Goal: Task Accomplishment & Management: Manage account settings

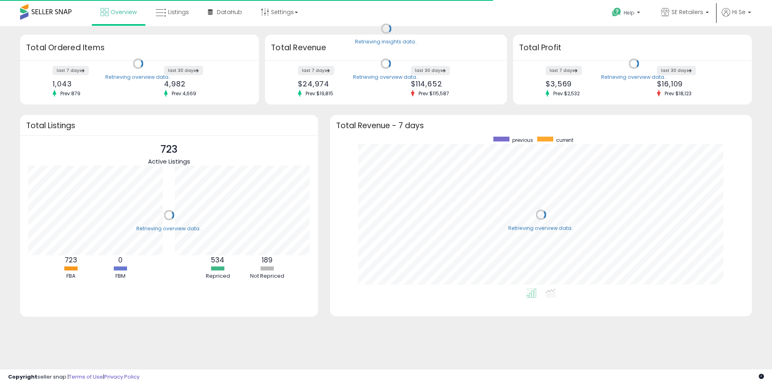
scroll to position [152, 406]
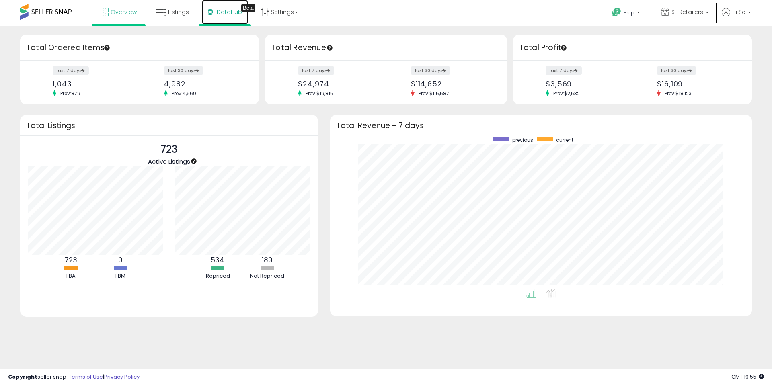
click at [219, 14] on span "DataHub" at bounding box center [229, 12] width 25 height 8
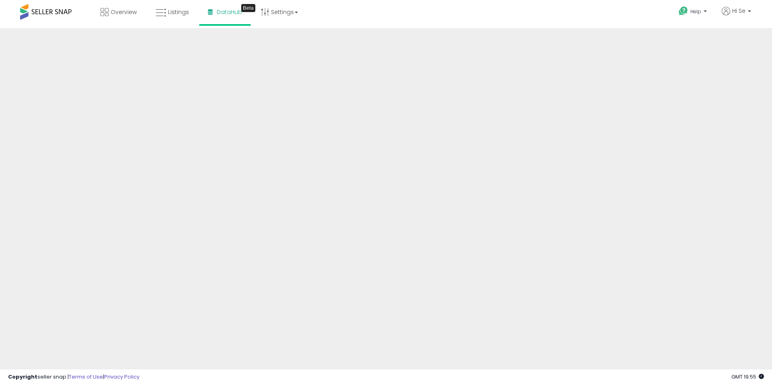
click at [577, 8] on div "Help Contact Support Search Knowledge Hub Request a Feature Hi Se" at bounding box center [632, 17] width 255 height 34
click at [499, 13] on div "Overview Listings Beta" at bounding box center [249, 17] width 511 height 34
click at [427, 27] on div "Overview Listings Beta" at bounding box center [249, 17] width 511 height 34
click at [164, 13] on icon at bounding box center [161, 13] width 10 height 10
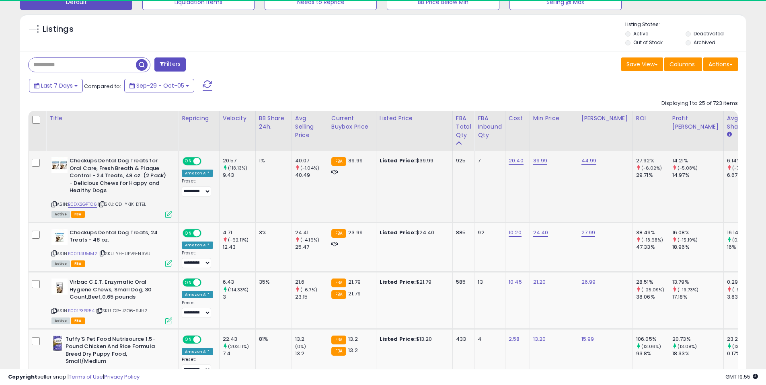
scroll to position [165, 421]
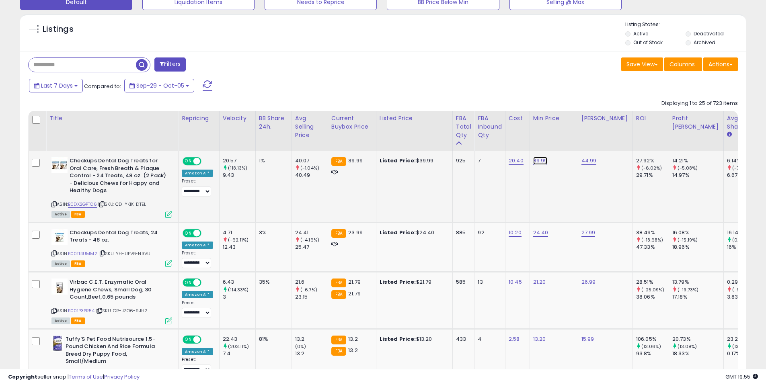
click at [544, 162] on link "39.99" at bounding box center [540, 161] width 14 height 8
type input "*****"
click button "submit" at bounding box center [565, 140] width 14 height 12
click at [86, 254] on link "B001T4UMM2" at bounding box center [82, 254] width 29 height 7
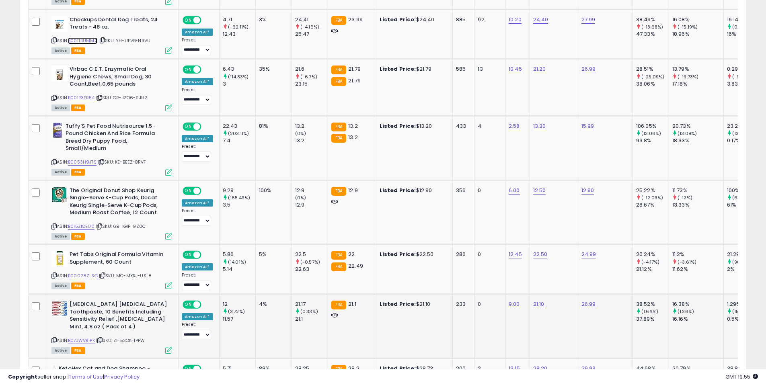
scroll to position [478, 0]
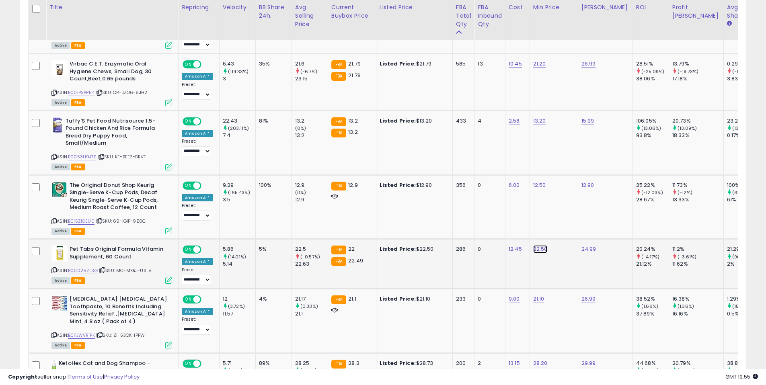
click at [536, 251] on link "22.50" at bounding box center [540, 249] width 14 height 8
type input "*****"
click button "submit" at bounding box center [565, 229] width 14 height 12
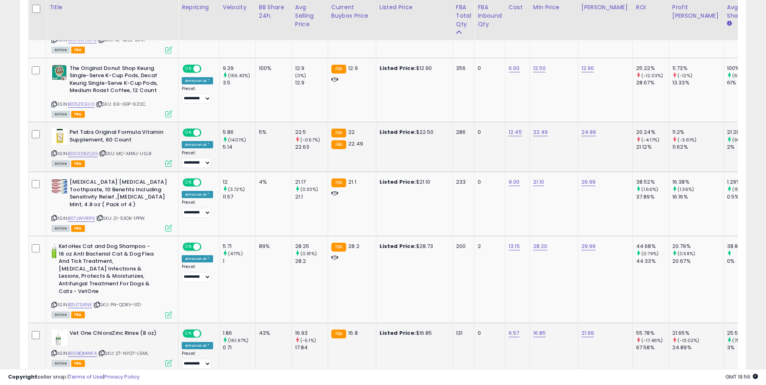
scroll to position [610, 0]
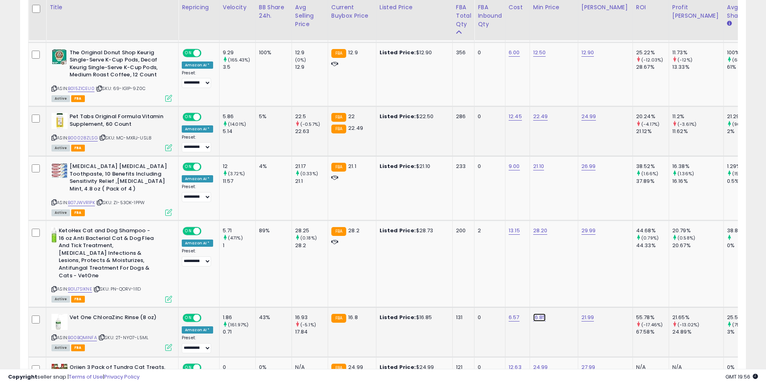
click at [536, 314] on link "16.85" at bounding box center [539, 318] width 13 height 8
type input "****"
click button "submit" at bounding box center [564, 289] width 14 height 12
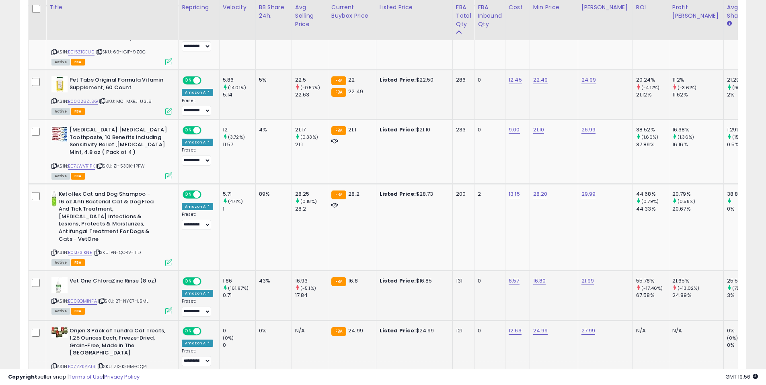
scroll to position [662, 0]
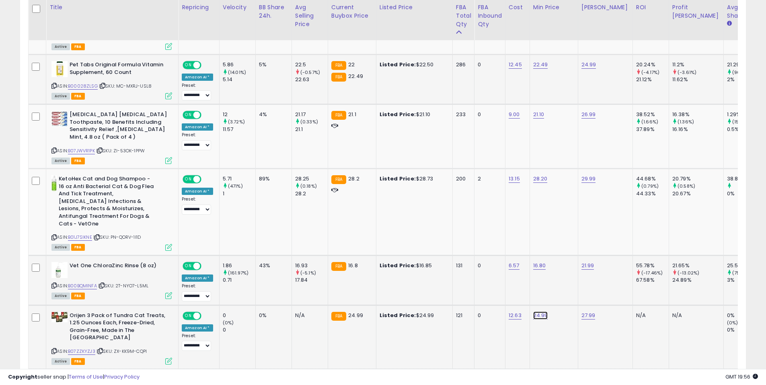
click at [538, 312] on link "24.99" at bounding box center [540, 316] width 15 height 8
type input "*****"
click button "submit" at bounding box center [565, 287] width 14 height 12
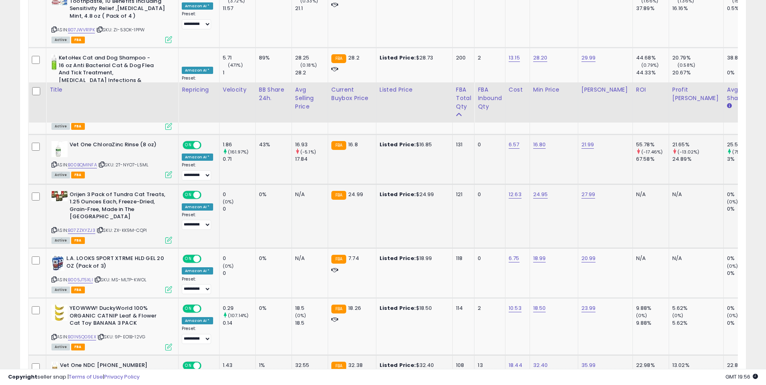
scroll to position [866, 0]
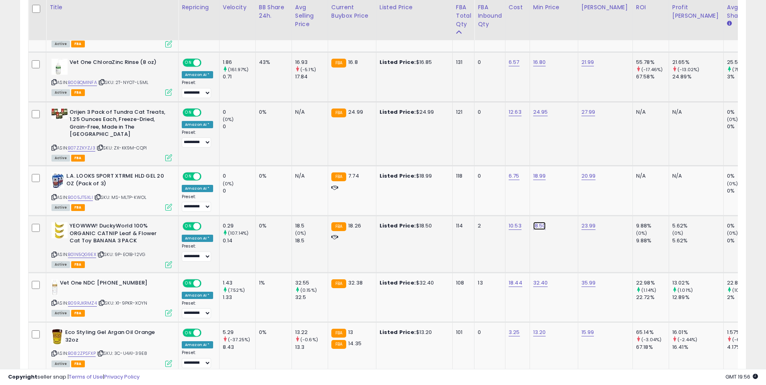
click at [537, 222] on link "18.50" at bounding box center [539, 226] width 13 height 8
drag, startPoint x: 515, startPoint y: 193, endPoint x: 476, endPoint y: 190, distance: 39.1
click at [482, 190] on div "*****" at bounding box center [535, 191] width 116 height 21
type input "*****"
click button "submit" at bounding box center [564, 191] width 14 height 12
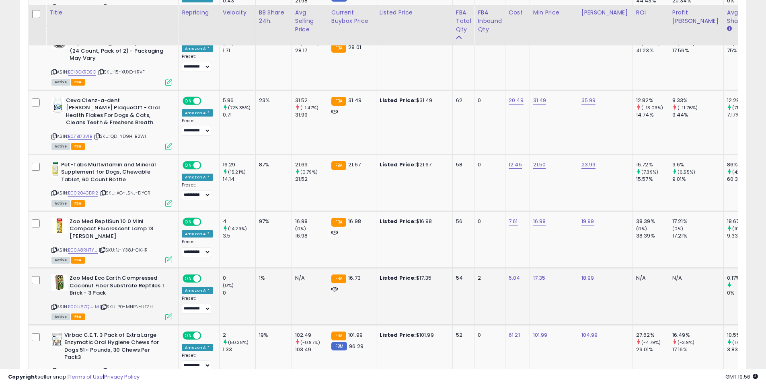
scroll to position [1267, 0]
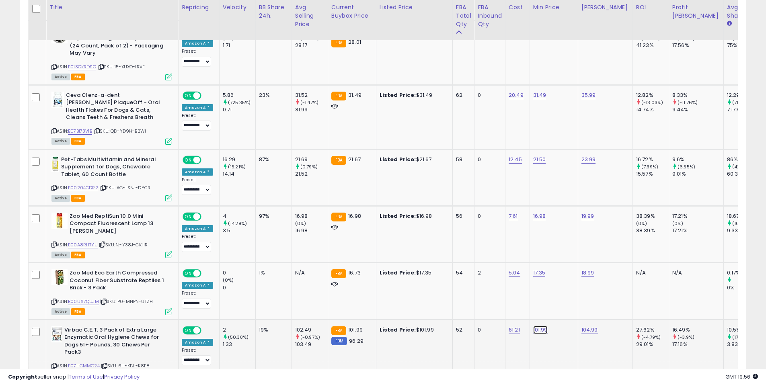
click at [537, 326] on link "101.99" at bounding box center [540, 330] width 14 height 8
type input "******"
click button "submit" at bounding box center [565, 294] width 14 height 12
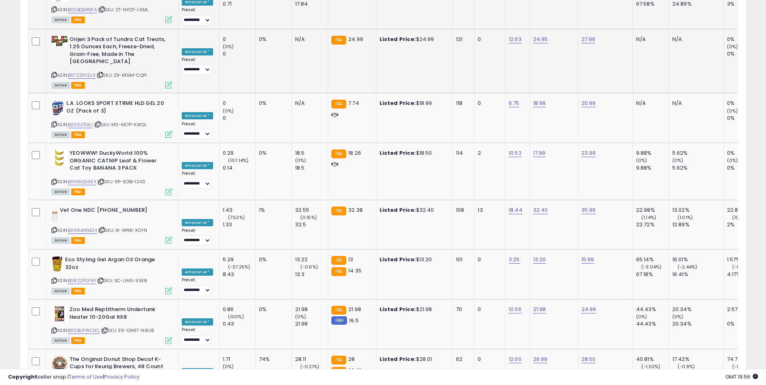
scroll to position [0, 0]
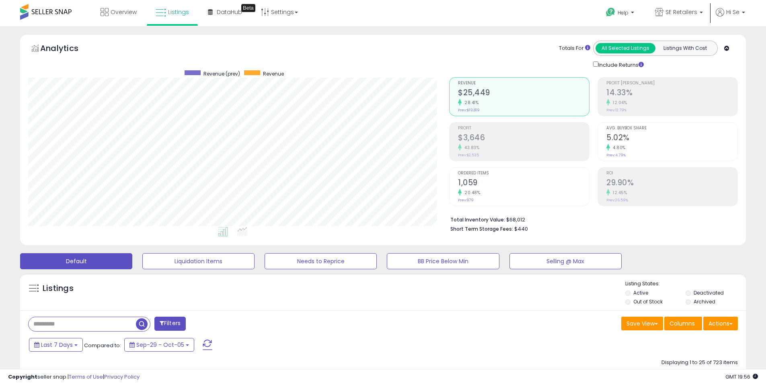
click at [404, 331] on div "Save View Save As New View Update Current View Columns Actions Import Export Vi…" at bounding box center [563, 325] width 361 height 16
click at [360, 328] on div "Filters" at bounding box center [202, 325] width 361 height 16
click at [228, 6] on link "DataHub Beta" at bounding box center [225, 12] width 46 height 24
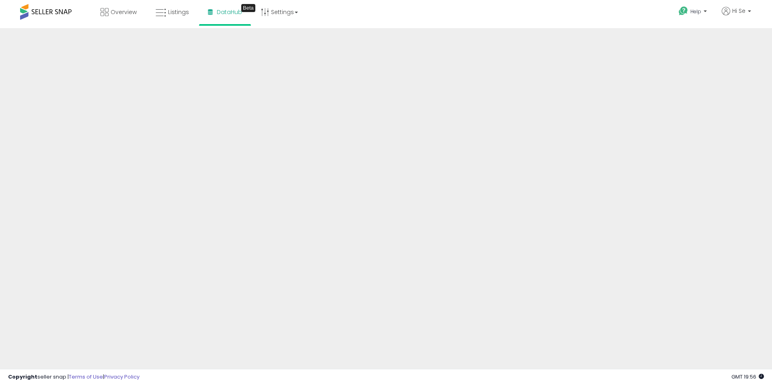
click at [497, 18] on div "Overview Listings Beta" at bounding box center [249, 17] width 511 height 34
click at [467, 21] on div "Overview Listings Beta" at bounding box center [249, 17] width 511 height 34
click at [588, 17] on div "Help Contact Support Search Knowledge Hub Request a Feature Hi Se" at bounding box center [632, 17] width 255 height 34
click at [737, 11] on span "Hi Se" at bounding box center [738, 11] width 13 height 8
click at [730, 84] on link "Logout" at bounding box center [733, 84] width 18 height 8
